Goal: Transaction & Acquisition: Purchase product/service

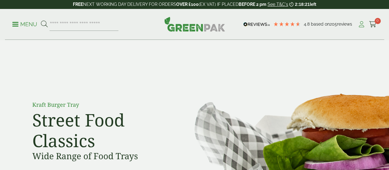
click at [360, 26] on icon at bounding box center [362, 24] width 8 height 6
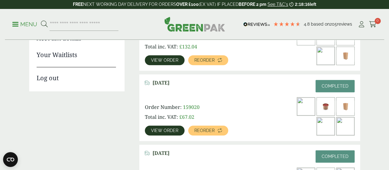
scroll to position [115, 0]
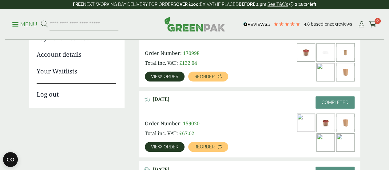
click at [170, 74] on span "View order" at bounding box center [164, 76] width 27 height 4
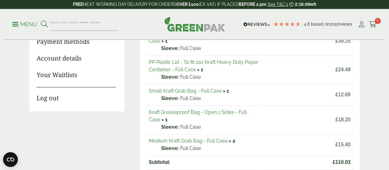
scroll to position [144, 0]
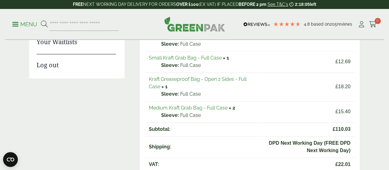
click at [183, 107] on link "Medium Kraft Grab Bag - Full Case" at bounding box center [188, 108] width 79 height 6
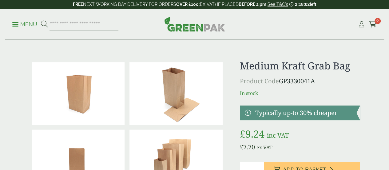
click at [307, 66] on h1 "Medium Kraft Grab Bag" at bounding box center [300, 66] width 120 height 12
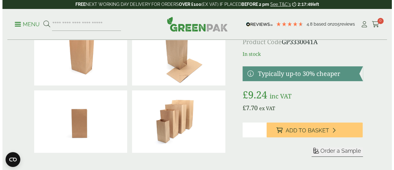
scroll to position [40, 0]
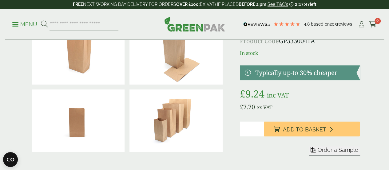
click at [264, 136] on input "*" at bounding box center [252, 128] width 24 height 15
type input "*"
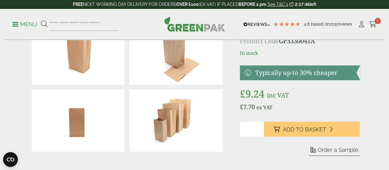
click at [264, 136] on input "*" at bounding box center [252, 128] width 24 height 15
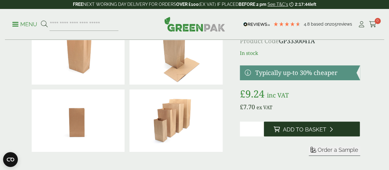
click at [308, 133] on span "Add to Basket" at bounding box center [304, 129] width 43 height 7
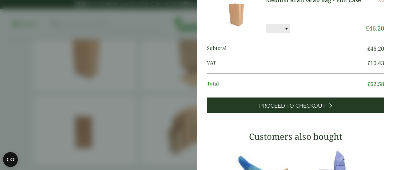
scroll to position [27, 0]
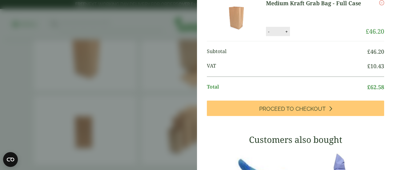
click at [283, 30] on button "+" at bounding box center [286, 31] width 6 height 5
type input "*"
click at [303, 30] on button "Update" at bounding box center [306, 31] width 31 height 9
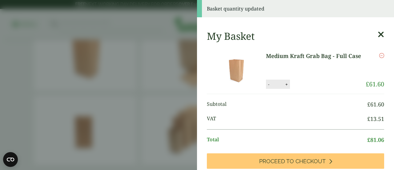
scroll to position [0, 0]
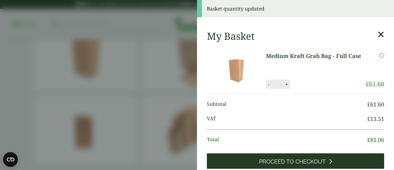
click at [280, 161] on span "Proceed to Checkout" at bounding box center [292, 161] width 66 height 7
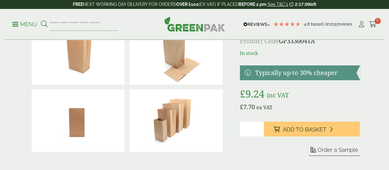
scroll to position [40, 0]
click at [360, 24] on icon at bounding box center [362, 24] width 8 height 6
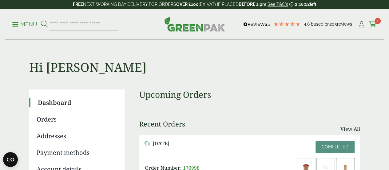
click at [374, 26] on icon at bounding box center [373, 24] width 8 height 6
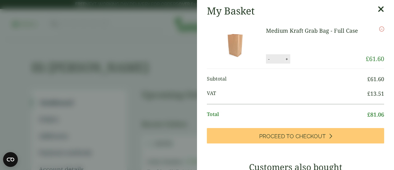
click at [284, 59] on button "+" at bounding box center [287, 58] width 6 height 5
type input "**"
click at [301, 60] on button "Update" at bounding box center [306, 58] width 31 height 9
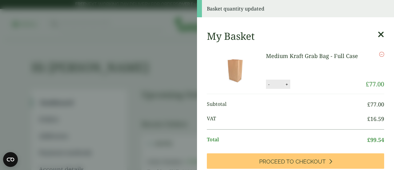
click at [285, 83] on button "+" at bounding box center [287, 84] width 6 height 5
type input "**"
click at [295, 82] on button "Update" at bounding box center [306, 84] width 31 height 9
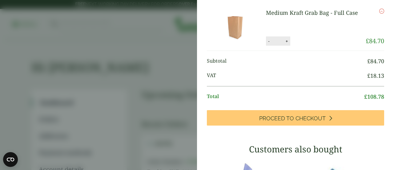
scroll to position [73, 0]
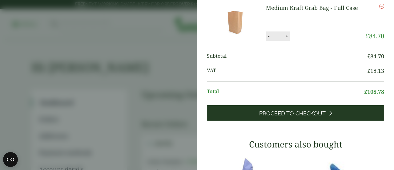
click at [282, 114] on span "Proceed to Checkout" at bounding box center [292, 113] width 66 height 7
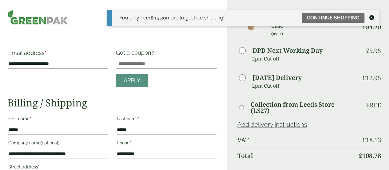
click at [372, 19] on icon at bounding box center [372, 17] width 5 height 5
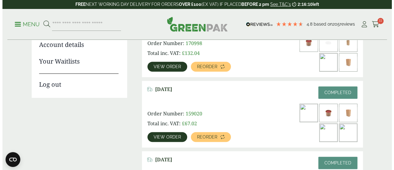
scroll to position [98, 0]
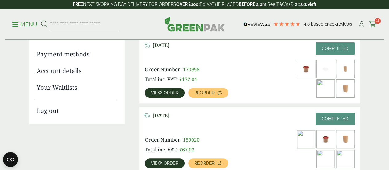
click at [373, 24] on icon at bounding box center [373, 24] width 8 height 6
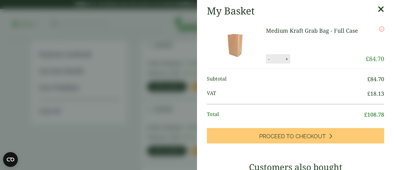
click at [266, 59] on button "-" at bounding box center [268, 58] width 5 height 5
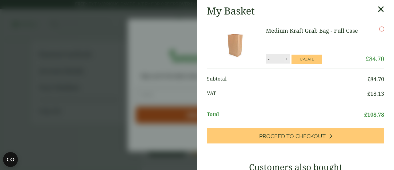
click at [284, 58] on button "+" at bounding box center [287, 58] width 6 height 5
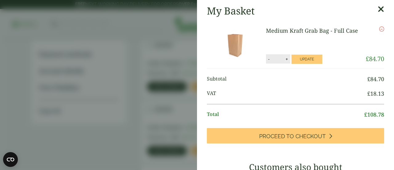
click at [284, 58] on button "+" at bounding box center [287, 58] width 6 height 5
type input "**"
click at [303, 59] on button "Update" at bounding box center [306, 58] width 31 height 9
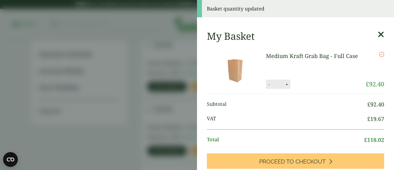
click at [284, 85] on button "+" at bounding box center [287, 84] width 6 height 5
type input "**"
click at [307, 83] on button "Update" at bounding box center [306, 84] width 31 height 9
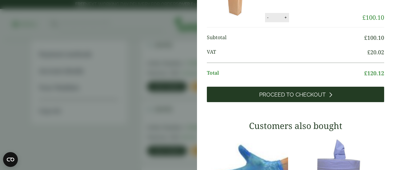
scroll to position [82, 0]
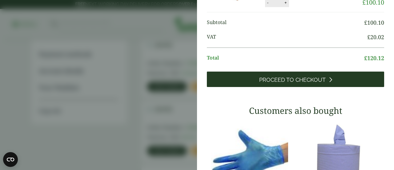
click at [294, 78] on span "Proceed to Checkout" at bounding box center [292, 79] width 66 height 7
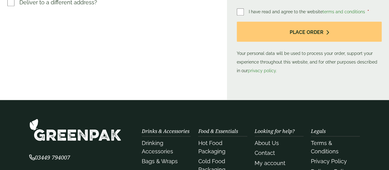
scroll to position [271, 0]
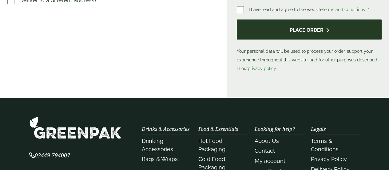
click at [301, 39] on button "Place order" at bounding box center [309, 29] width 145 height 20
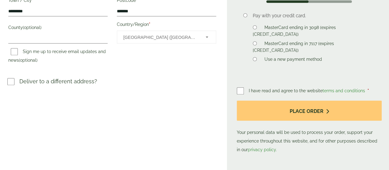
scroll to position [191, 0]
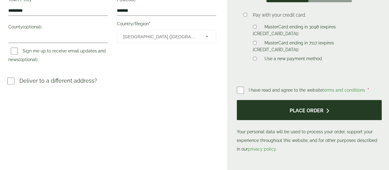
click at [311, 117] on button "Place order" at bounding box center [309, 110] width 145 height 20
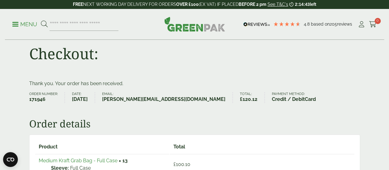
scroll to position [15, 0]
